Goal: Communication & Community: Answer question/provide support

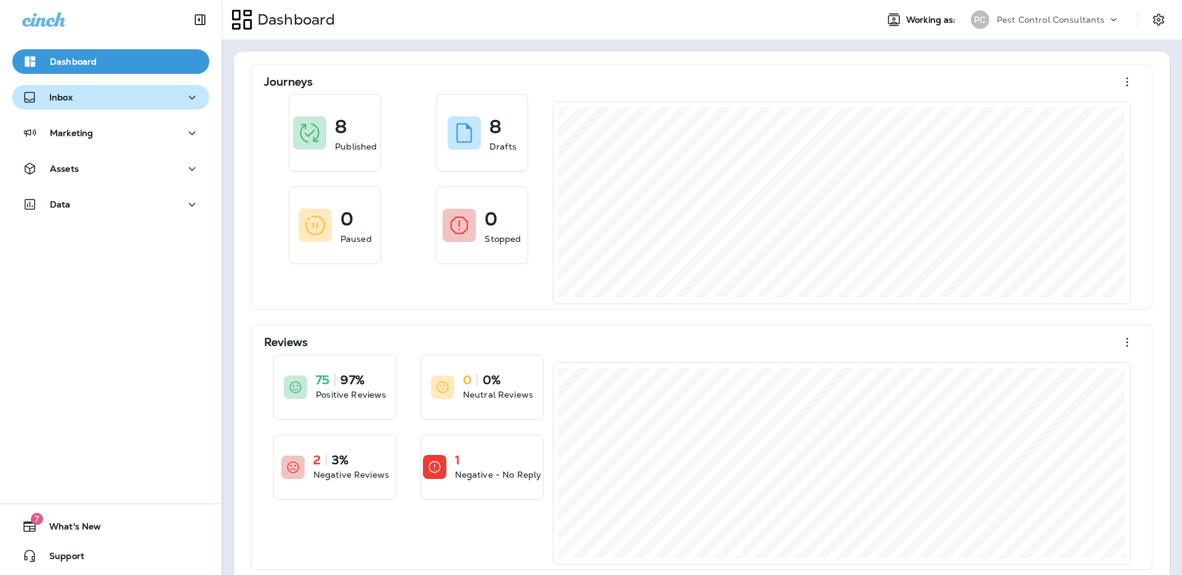
click at [173, 103] on div "Inbox" at bounding box center [110, 97] width 177 height 15
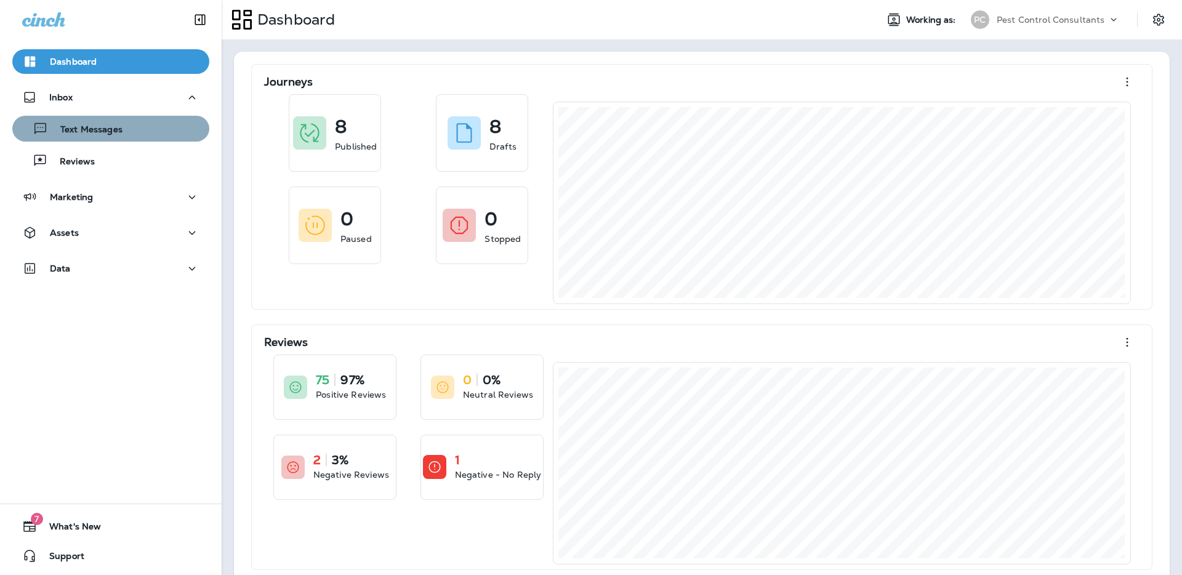
click at [164, 134] on div "Text Messages" at bounding box center [110, 128] width 187 height 18
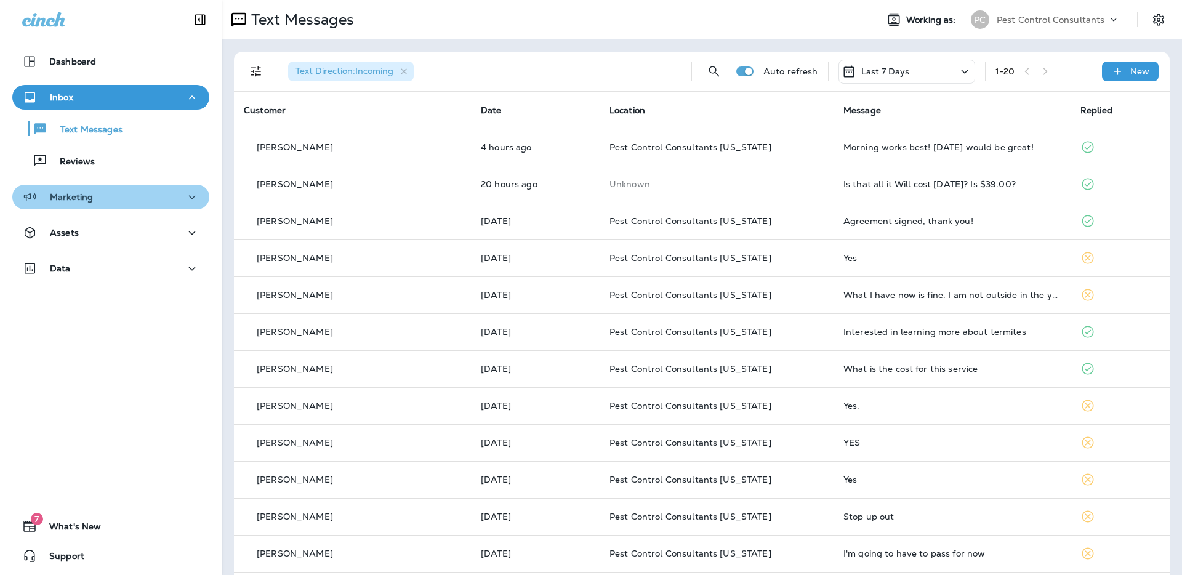
click at [177, 198] on div "Marketing" at bounding box center [110, 197] width 177 height 15
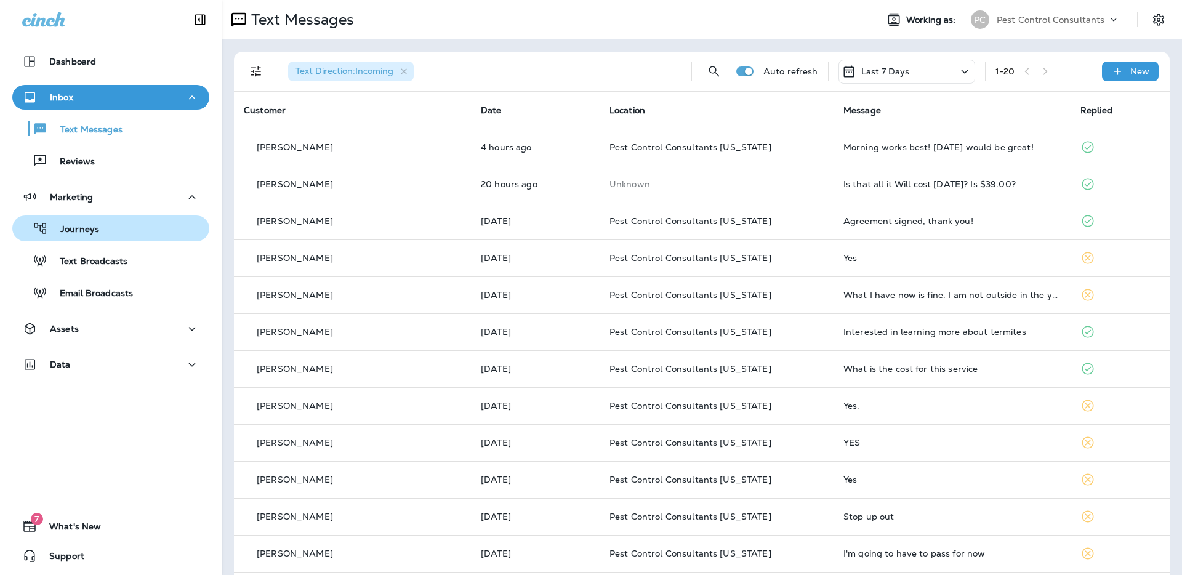
click at [154, 235] on div "Journeys" at bounding box center [110, 228] width 187 height 18
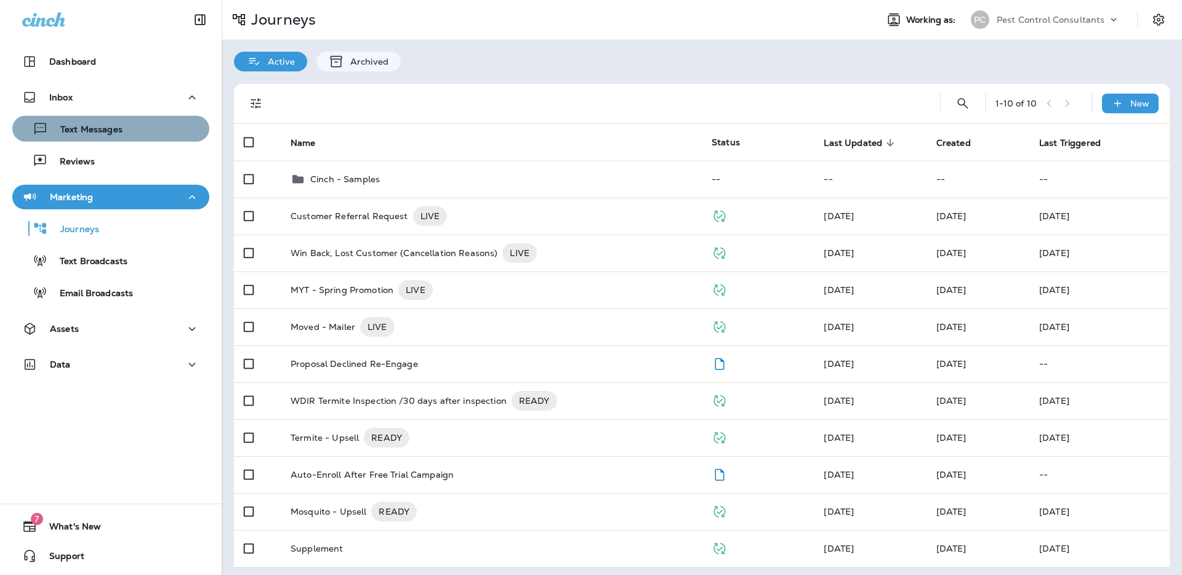
click at [116, 129] on p "Text Messages" at bounding box center [85, 130] width 74 height 12
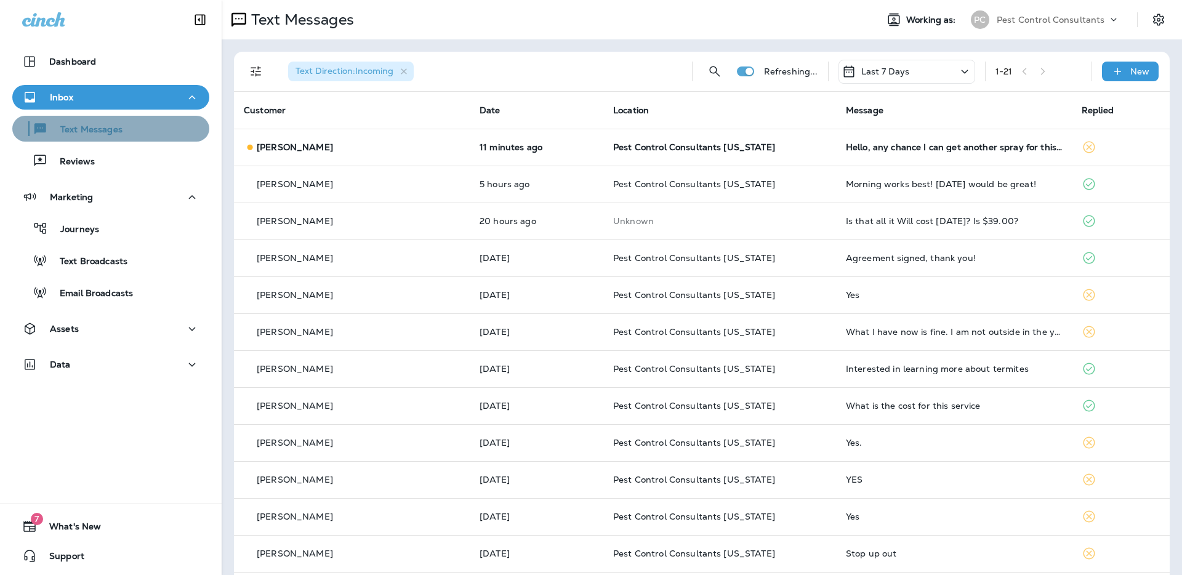
click at [146, 133] on div "Text Messages" at bounding box center [110, 128] width 187 height 18
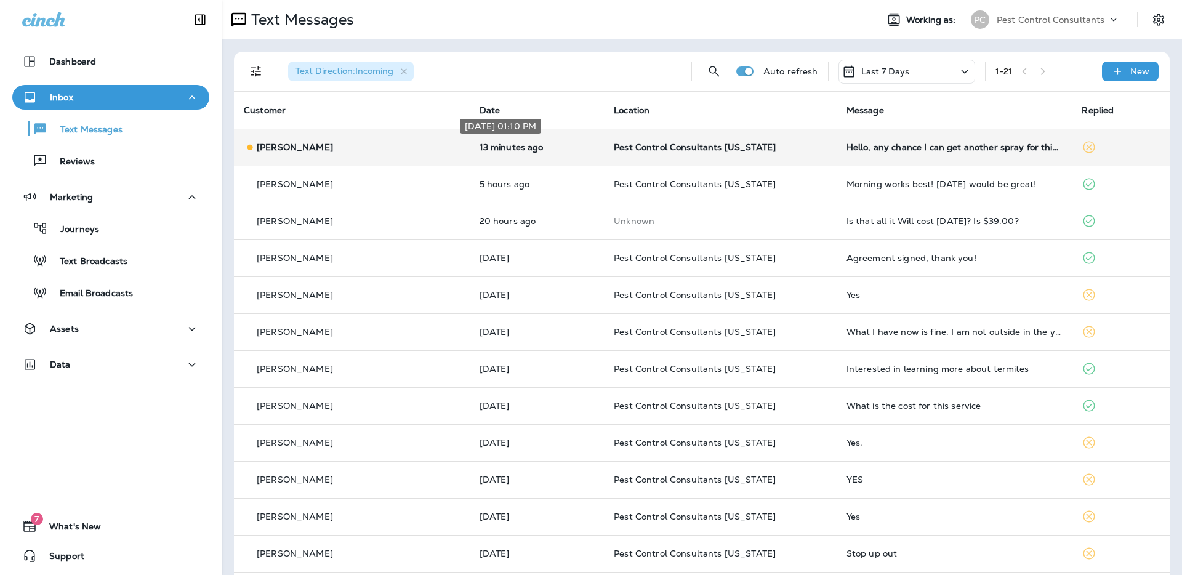
click at [502, 148] on p "13 minutes ago" at bounding box center [537, 147] width 115 height 10
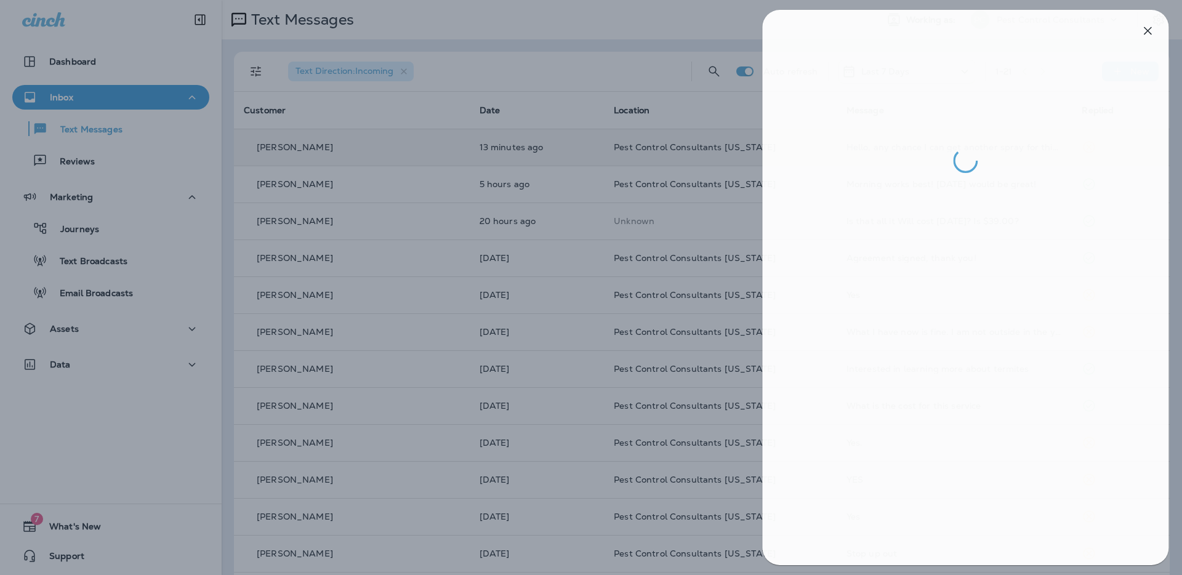
click at [560, 77] on div at bounding box center [593, 287] width 1182 height 575
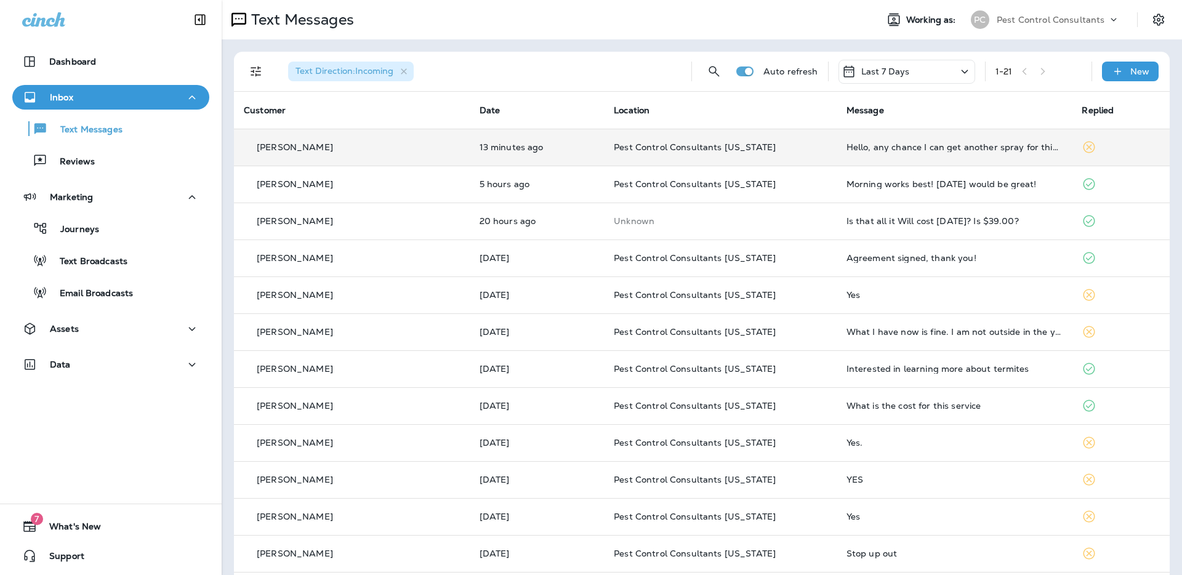
click at [403, 147] on div "[PERSON_NAME]" at bounding box center [352, 147] width 216 height 13
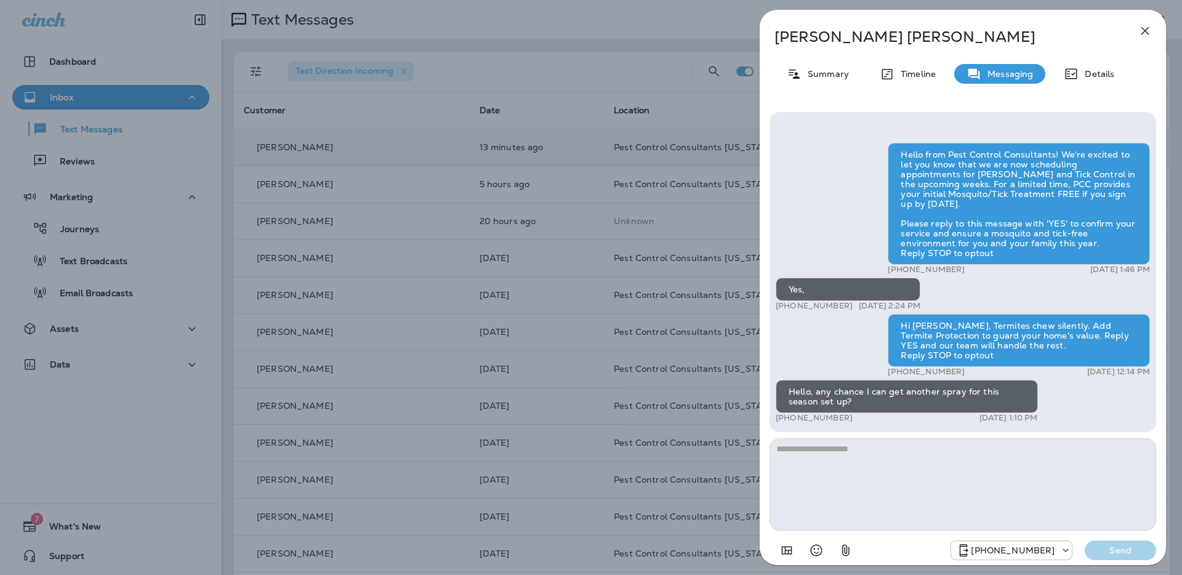
click at [549, 86] on div "[PERSON_NAME] Summary Timeline Messaging Details Hello from Pest Control Consul…" at bounding box center [591, 287] width 1182 height 575
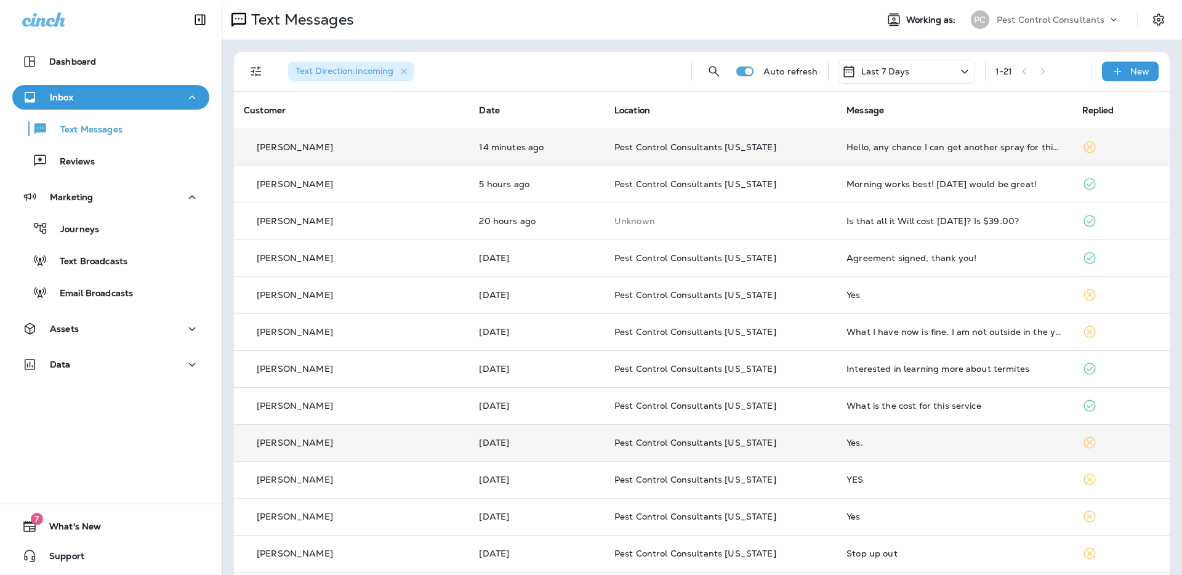
click at [294, 444] on p "[PERSON_NAME]" at bounding box center [295, 443] width 76 height 10
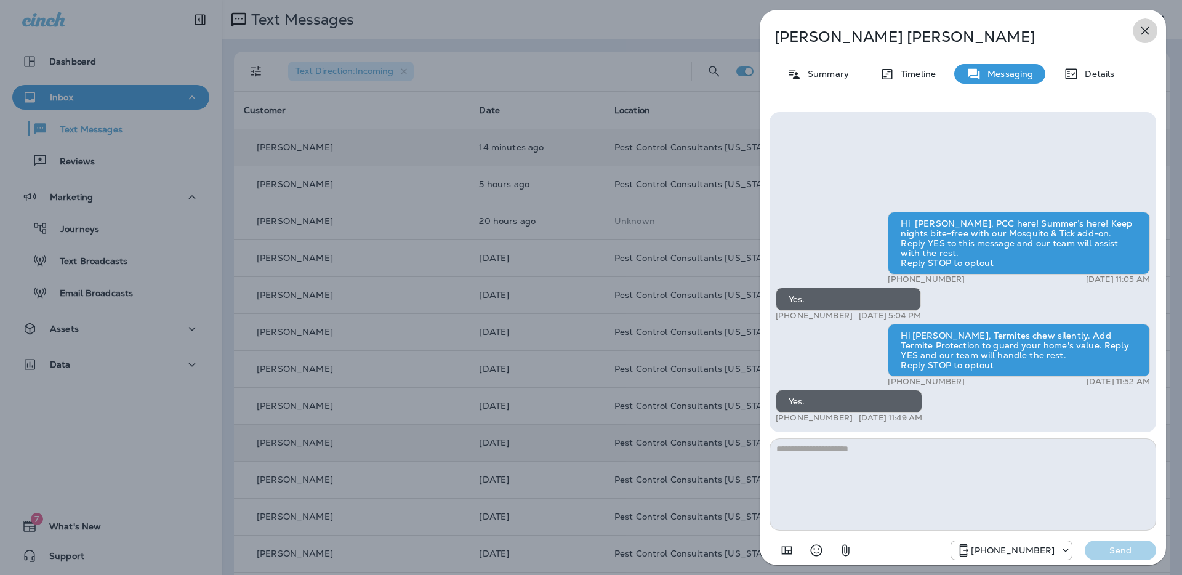
click at [1146, 31] on icon "button" at bounding box center [1145, 31] width 8 height 8
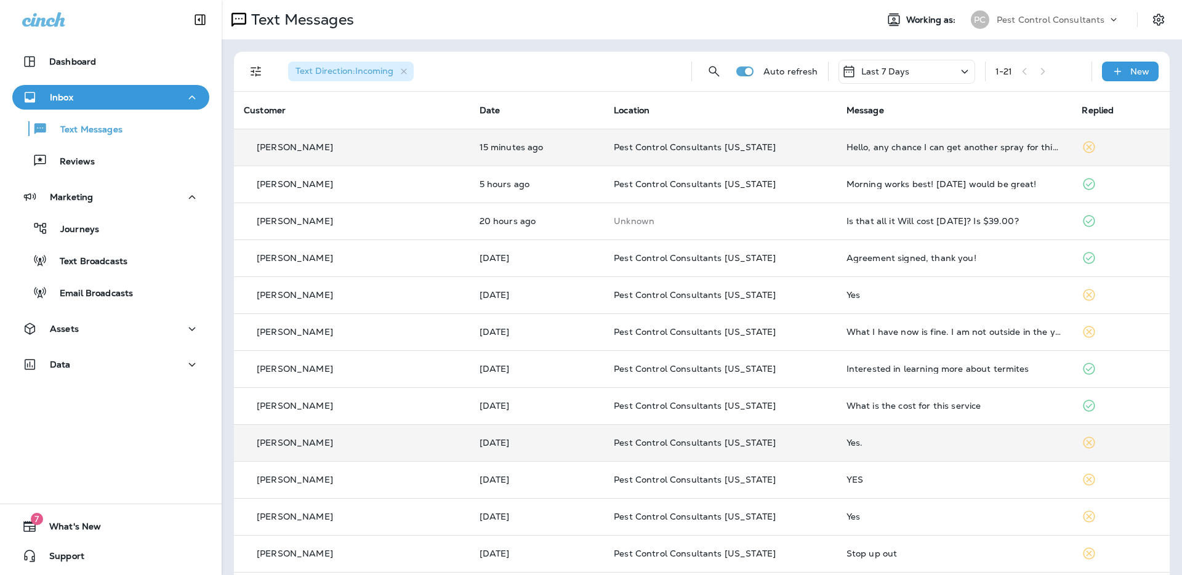
click at [1003, 113] on th "Message" at bounding box center [955, 110] width 236 height 37
click at [962, 73] on icon at bounding box center [964, 71] width 15 height 15
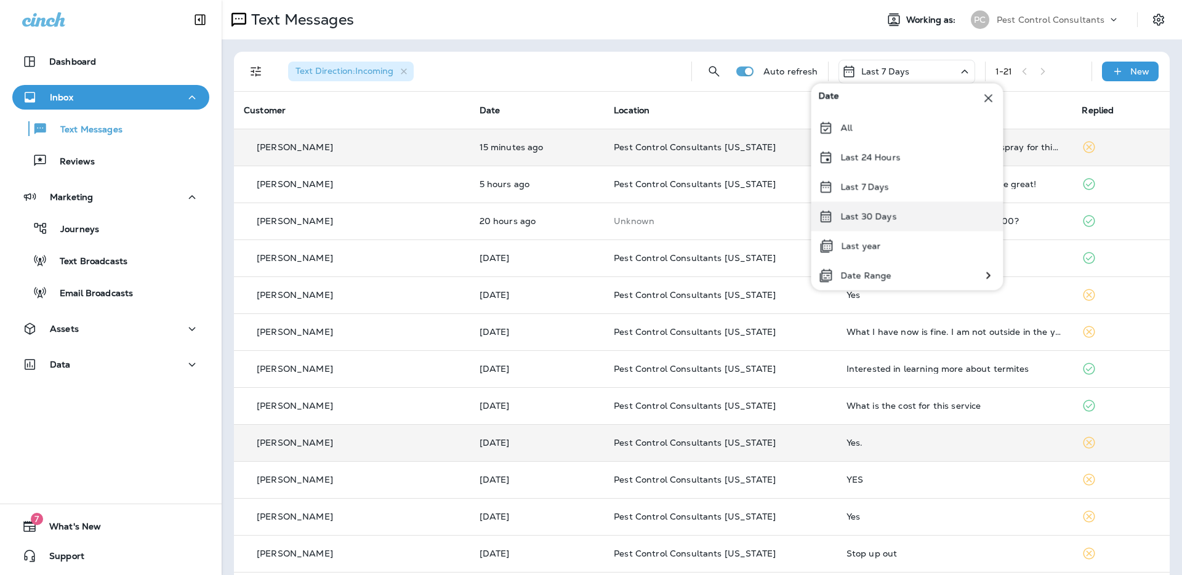
click at [914, 215] on div "Last 30 Days" at bounding box center [907, 217] width 192 height 30
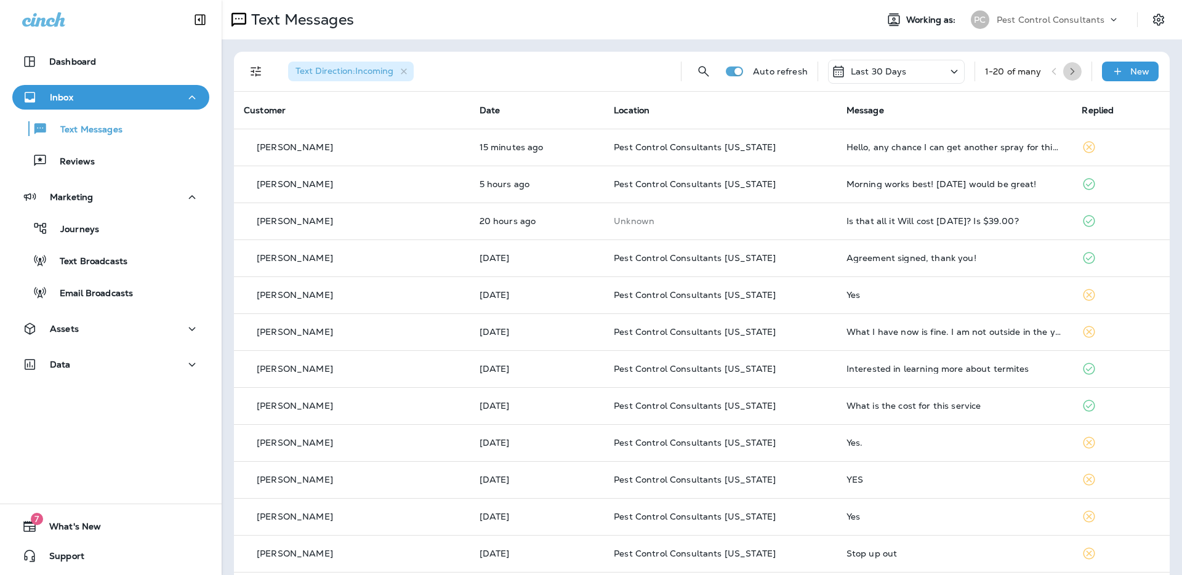
click at [1074, 73] on icon "button" at bounding box center [1072, 71] width 9 height 9
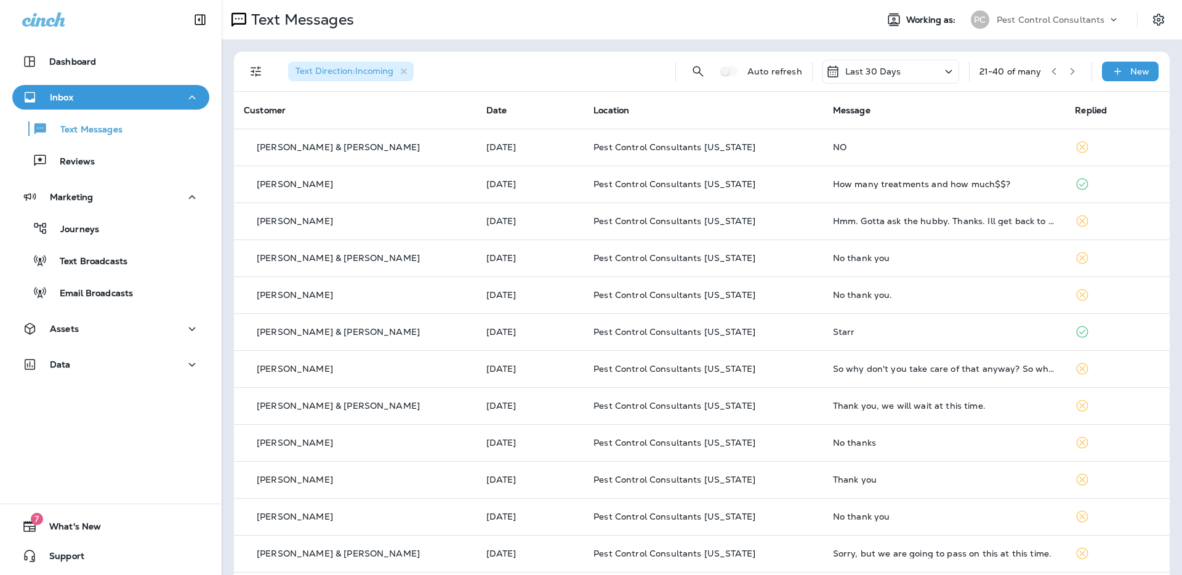
click at [1055, 70] on icon "button" at bounding box center [1054, 71] width 9 height 9
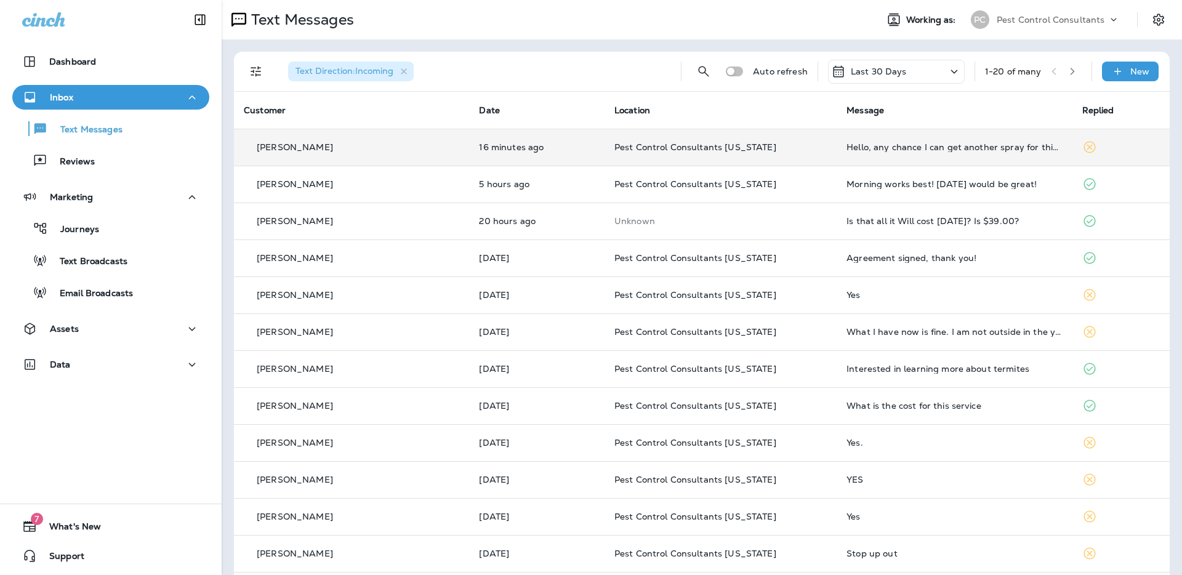
click at [355, 135] on td "[PERSON_NAME]" at bounding box center [351, 147] width 235 height 37
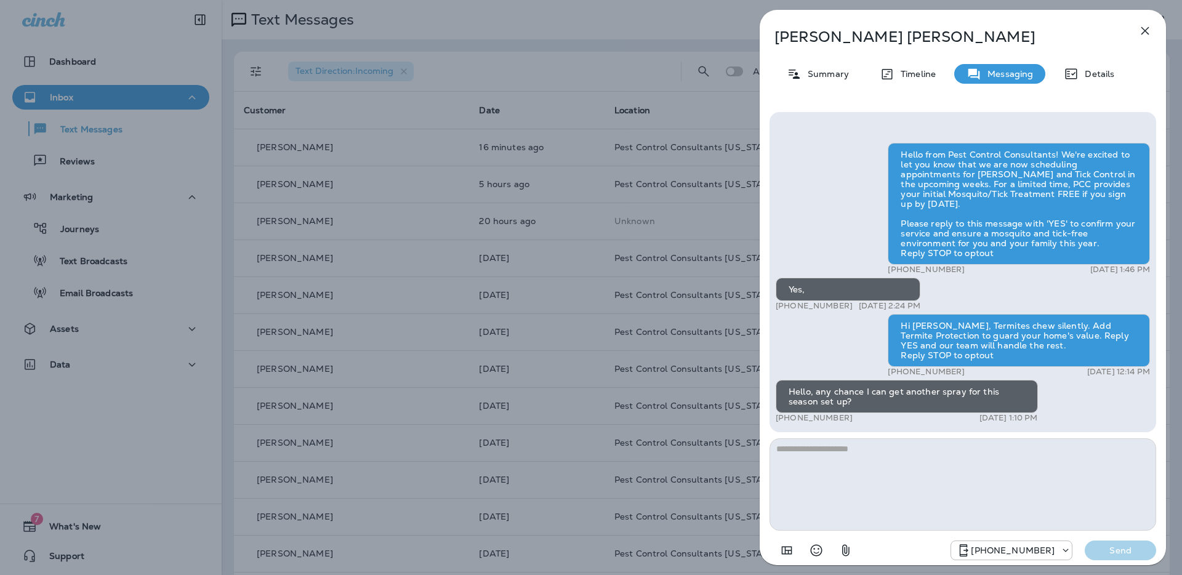
click at [482, 78] on div "[PERSON_NAME] Summary Timeline Messaging Details Hello from Pest Control Consul…" at bounding box center [591, 287] width 1182 height 575
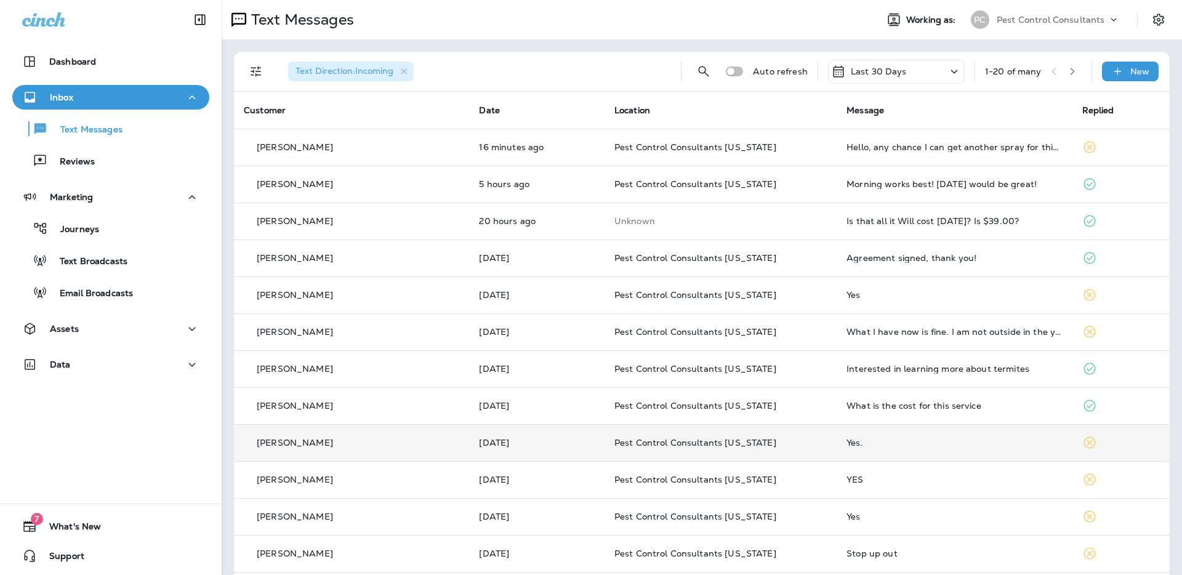
scroll to position [7, 0]
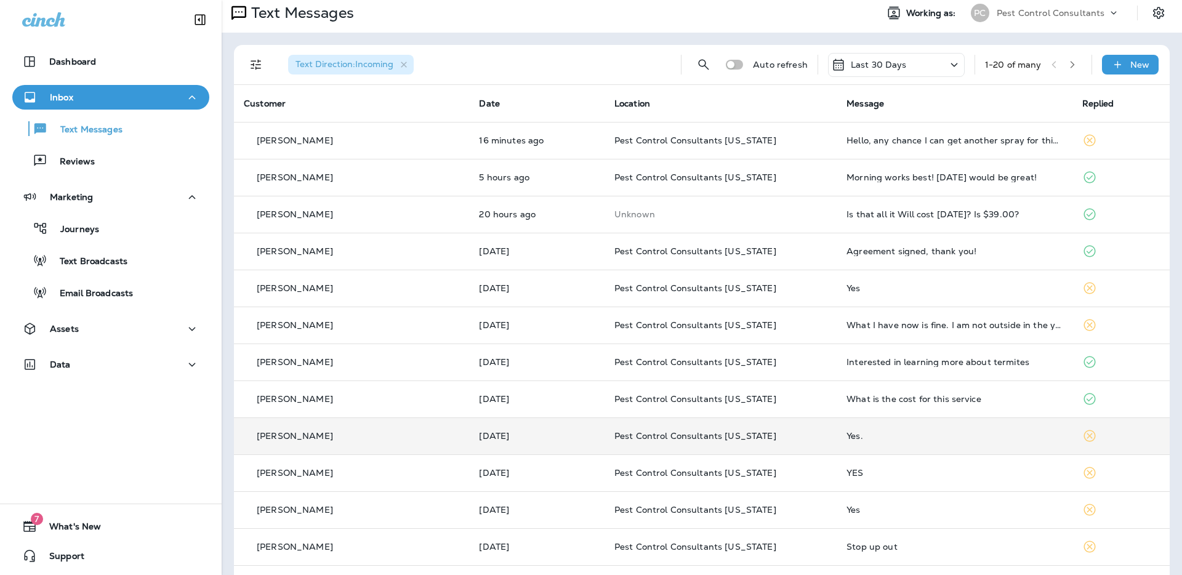
click at [316, 441] on p "[PERSON_NAME]" at bounding box center [295, 436] width 76 height 10
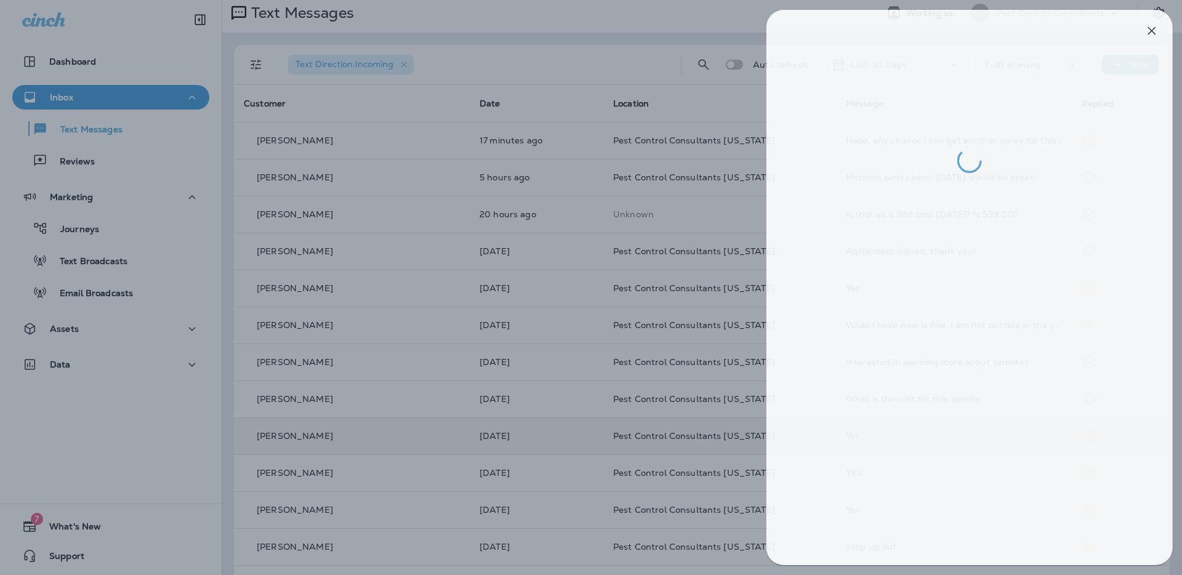
click at [355, 159] on div at bounding box center [598, 287] width 1182 height 575
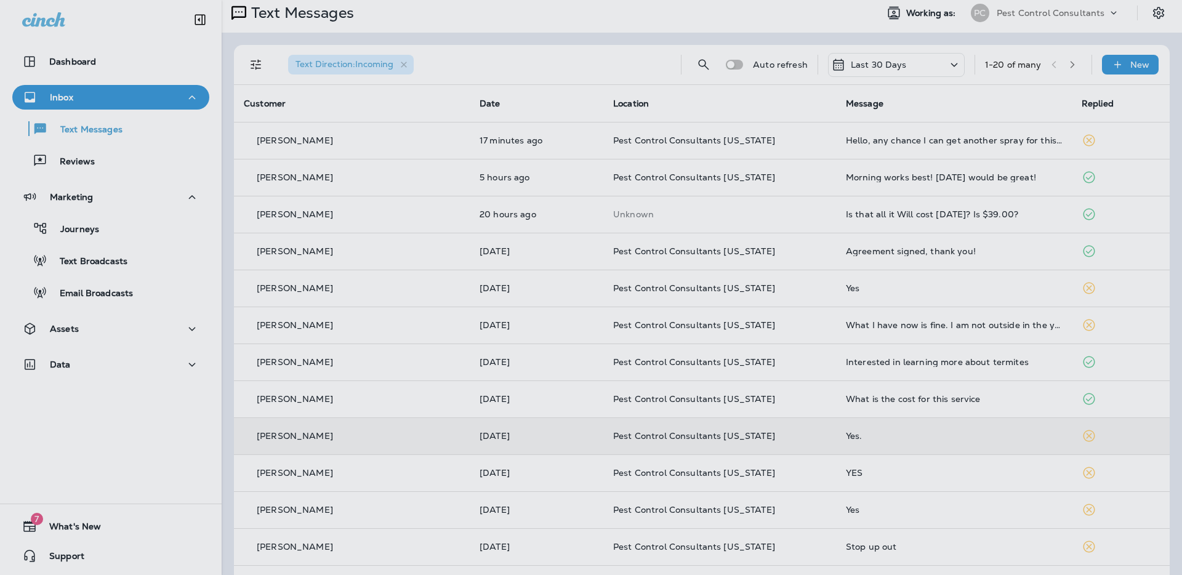
click at [358, 141] on div at bounding box center [655, 287] width 1182 height 575
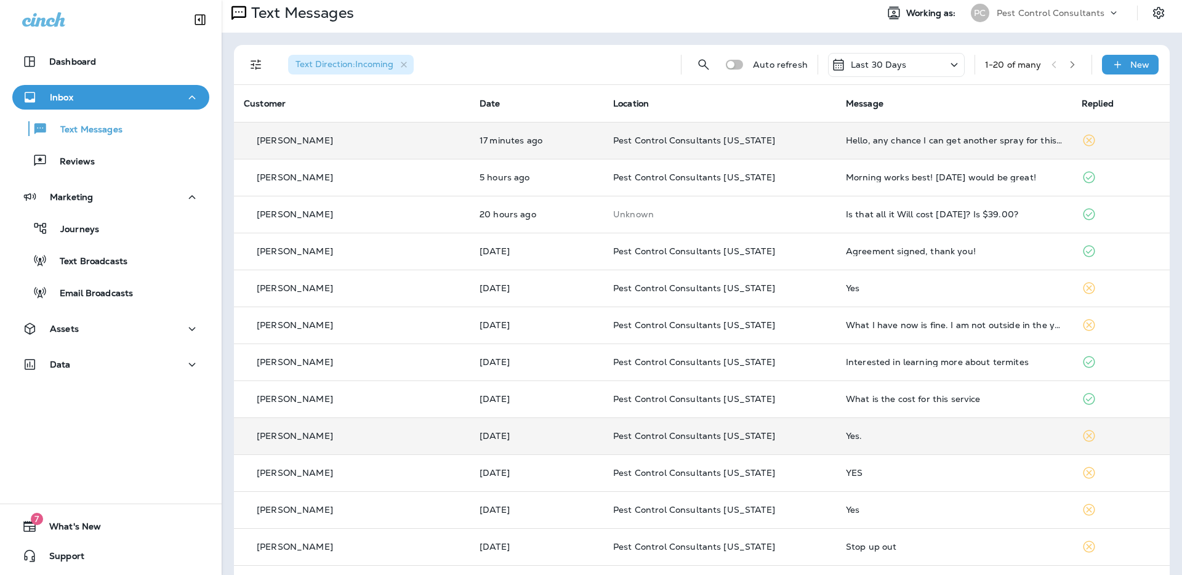
click at [342, 141] on div "[PERSON_NAME]" at bounding box center [352, 140] width 216 height 13
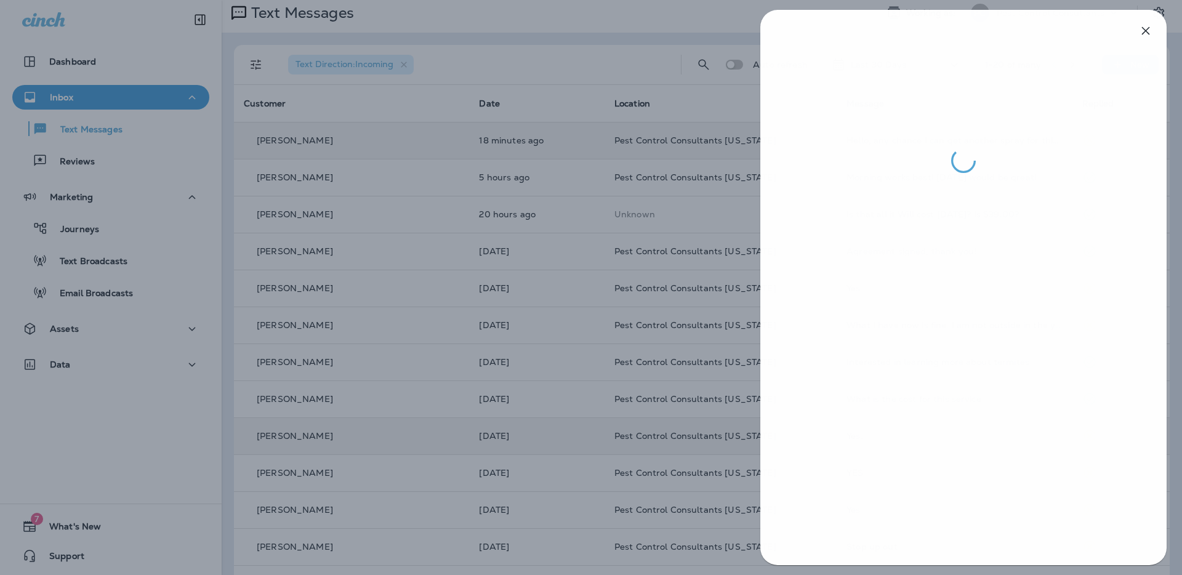
drag, startPoint x: 393, startPoint y: 327, endPoint x: 360, endPoint y: 392, distance: 72.7
click at [394, 328] on div at bounding box center [592, 287] width 1182 height 575
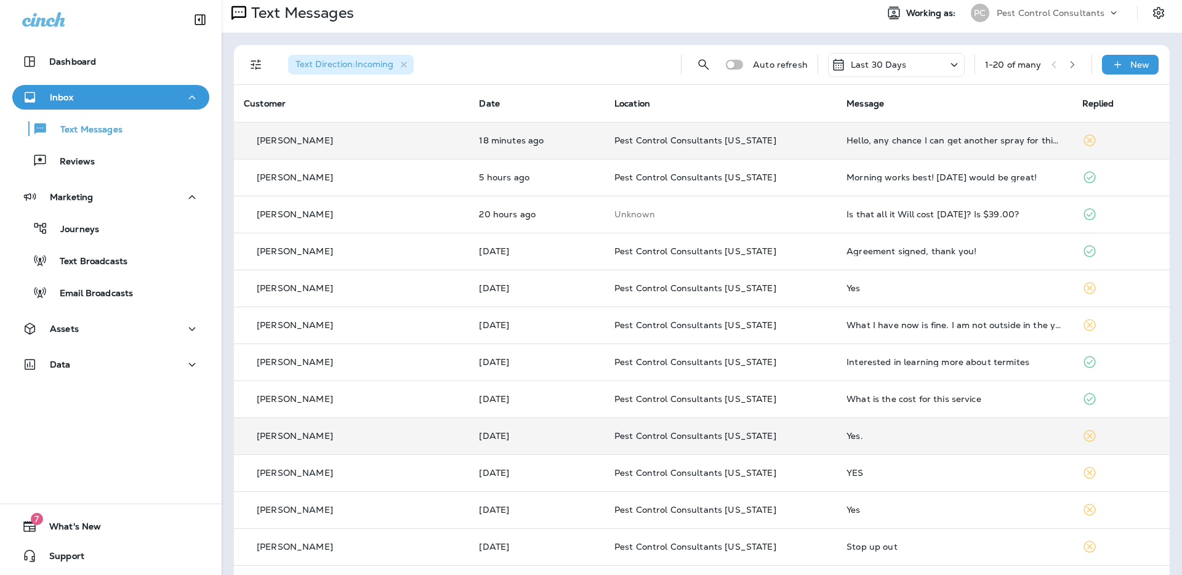
click at [320, 433] on p "[PERSON_NAME]" at bounding box center [295, 436] width 76 height 10
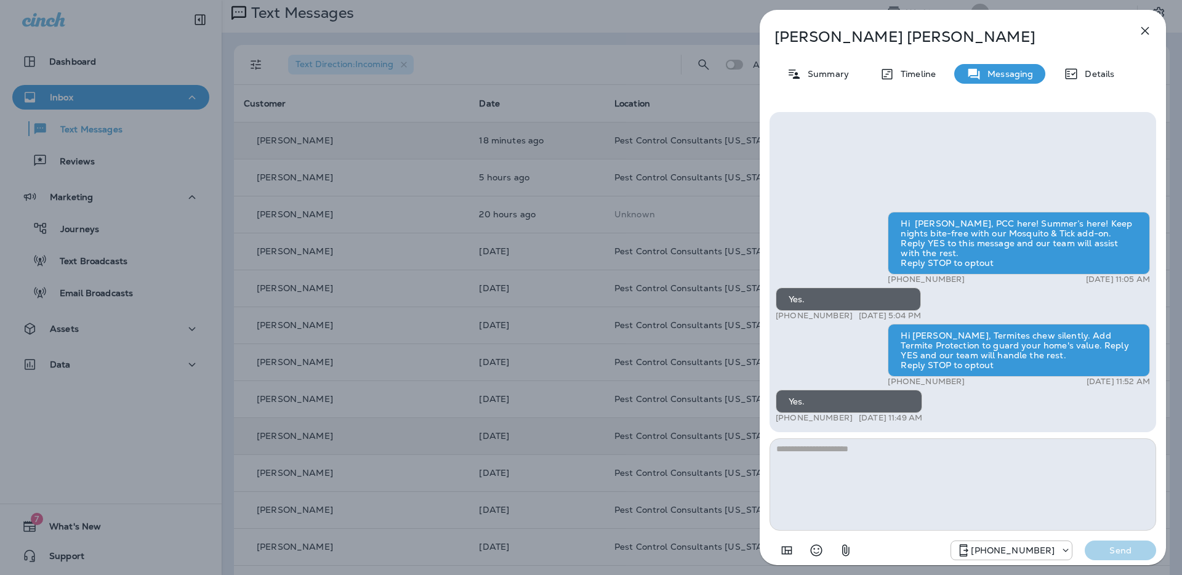
click at [1143, 29] on icon "button" at bounding box center [1145, 30] width 15 height 15
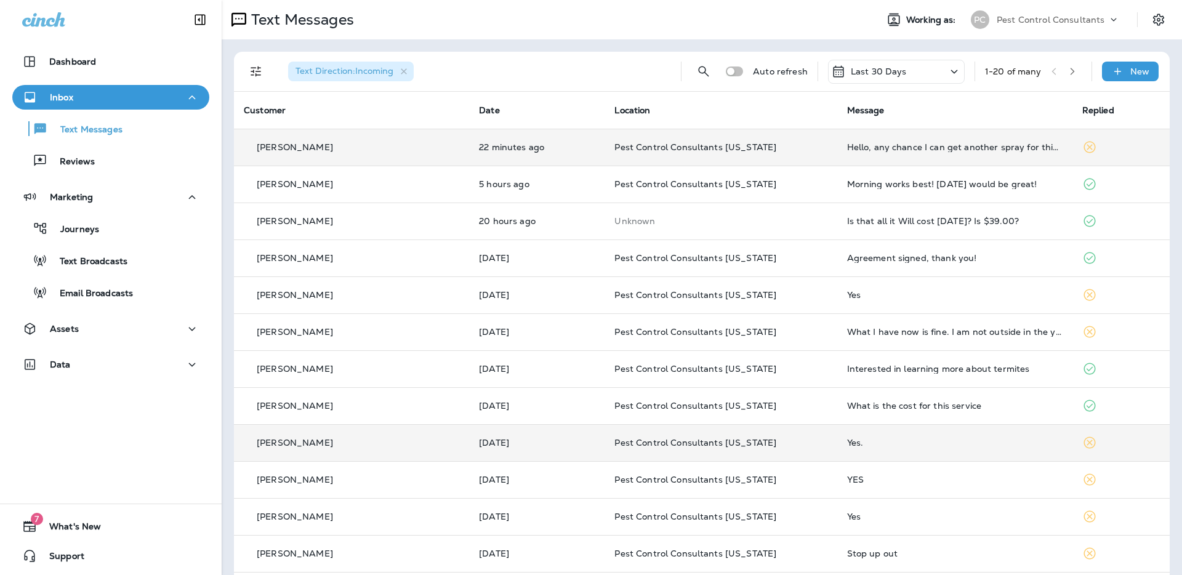
click at [287, 149] on p "[PERSON_NAME]" at bounding box center [295, 147] width 76 height 10
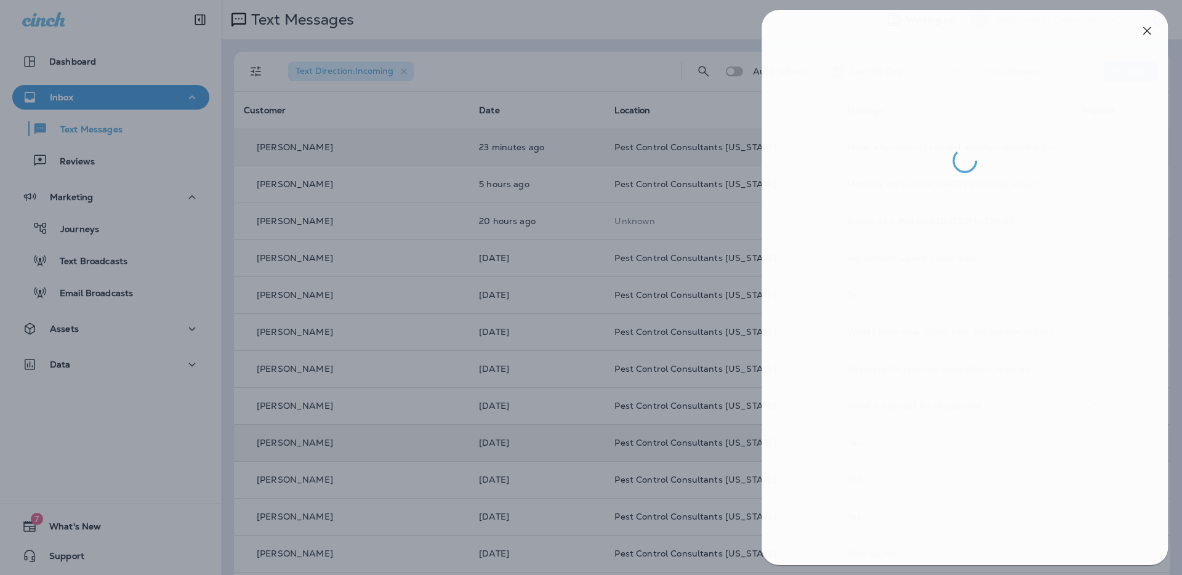
click at [517, 52] on div at bounding box center [593, 287] width 1182 height 575
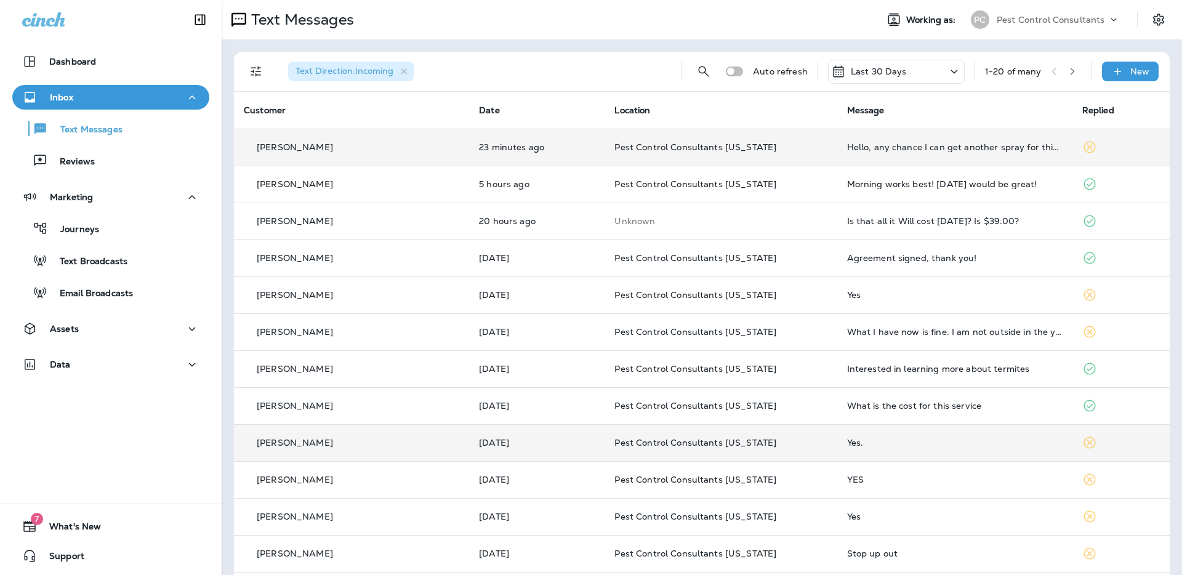
scroll to position [1, 0]
click at [848, 150] on div "Hello, any chance I can get another spray for this season set up?" at bounding box center [954, 147] width 215 height 10
